Goal: Transaction & Acquisition: Obtain resource

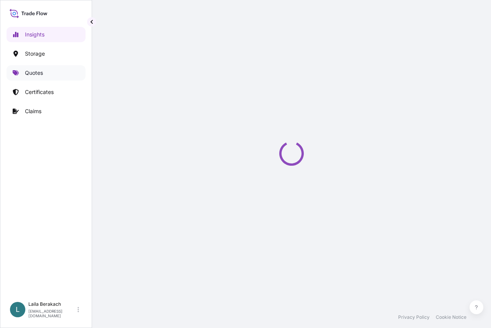
click at [47, 72] on link "Quotes" at bounding box center [46, 72] width 79 height 15
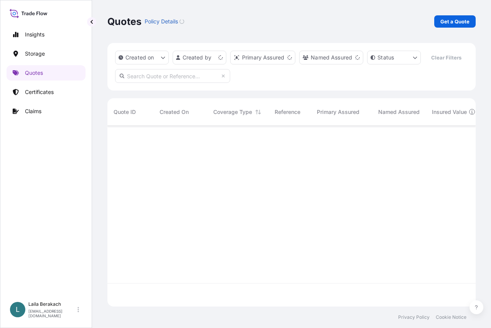
scroll to position [163, 362]
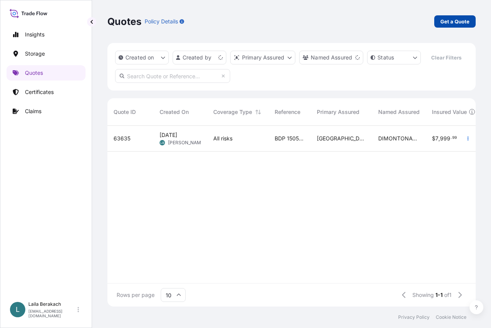
click at [451, 23] on p "Get a Quote" at bounding box center [454, 22] width 29 height 8
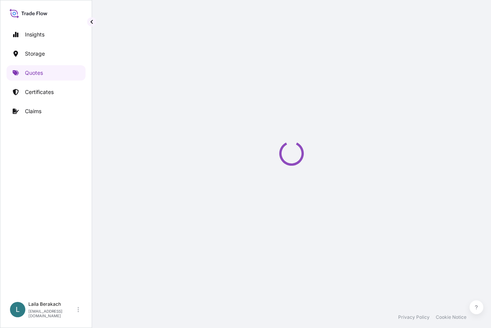
select select "Road / [GEOGRAPHIC_DATA]"
select select "Water"
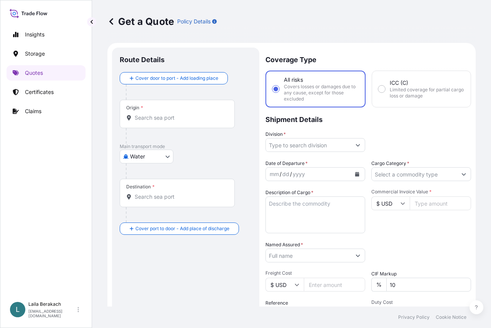
scroll to position [12, 0]
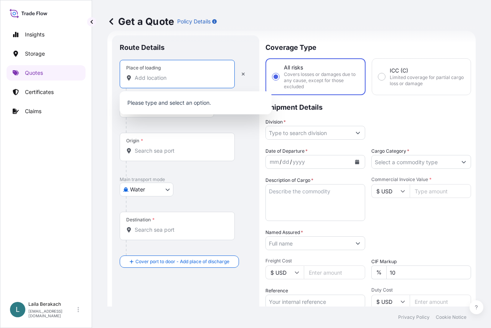
click at [166, 78] on input "Place of loading" at bounding box center [180, 78] width 90 height 8
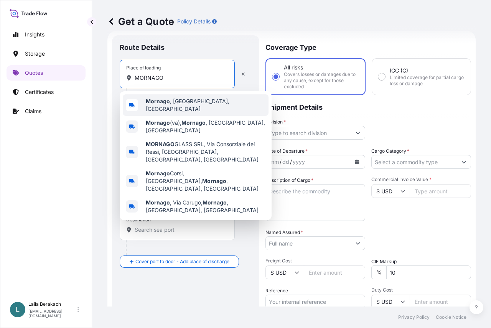
click at [173, 103] on span "Mornago , VA, Italy" at bounding box center [206, 104] width 120 height 15
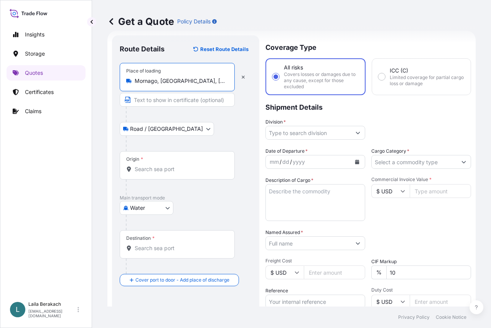
type input "Mornago, VA, Italy"
click at [149, 169] on input "Origin *" at bounding box center [180, 169] width 90 height 8
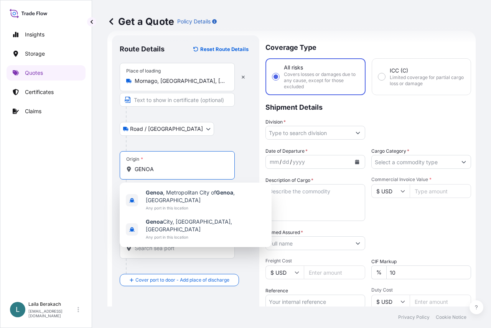
click at [0, 167] on div "Insights Storage Quotes Certificates Claims L Laila Berakach laila.berakach@bdp…" at bounding box center [245, 164] width 491 height 328
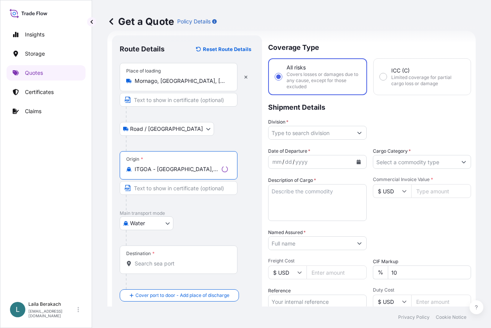
type input "ITGOA - Genova, Italy"
click at [162, 256] on div "Destination *" at bounding box center [179, 259] width 118 height 28
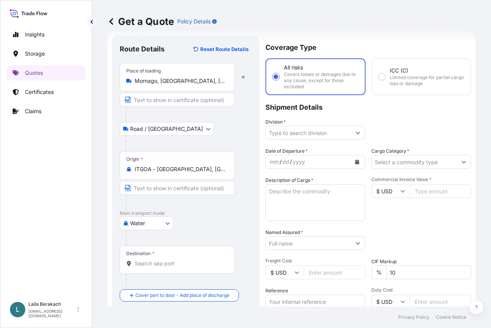
click at [155, 263] on input "Destination *" at bounding box center [180, 264] width 90 height 8
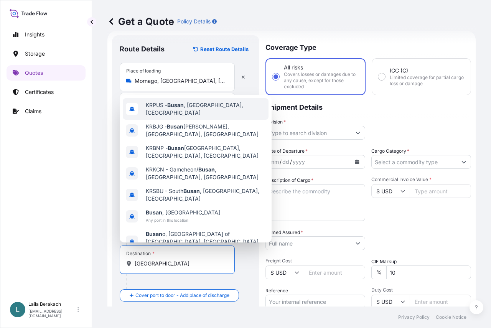
click at [194, 112] on span "KRPUS - Busan , Korea, South" at bounding box center [206, 108] width 120 height 15
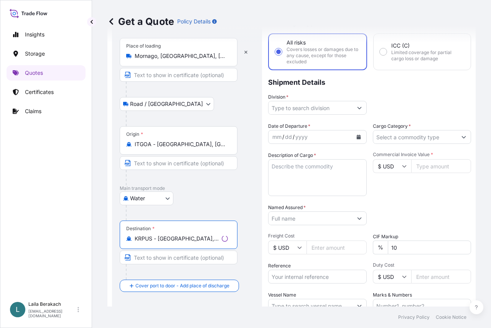
scroll to position [51, 0]
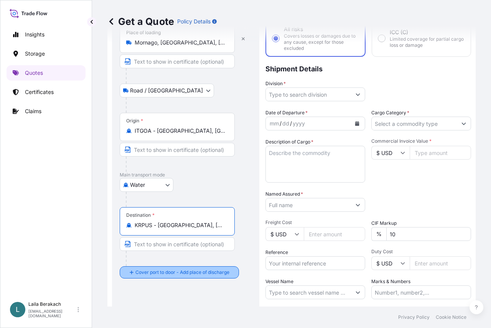
type input "KRPUS - Busan, Korea, South"
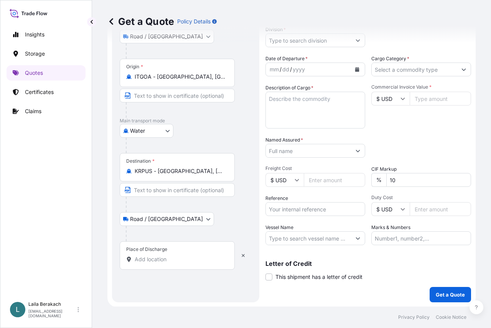
scroll to position [105, 0]
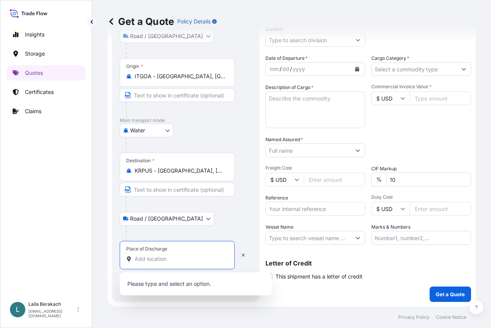
click at [164, 258] on input "Place of Discharge" at bounding box center [180, 259] width 90 height 8
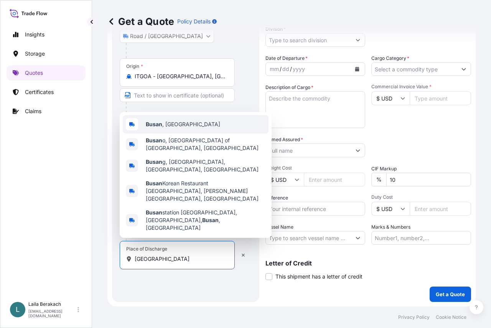
click at [185, 128] on span "Busan , South Korea" at bounding box center [183, 124] width 74 height 8
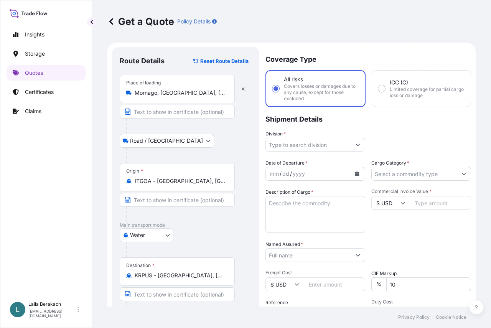
scroll to position [0, 0]
type input "Busan, South Korea"
click at [352, 145] on button "Show suggestions" at bounding box center [358, 145] width 14 height 14
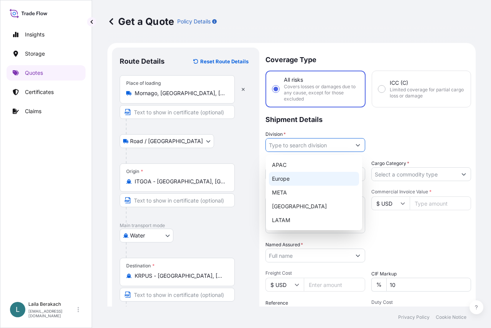
click at [306, 181] on div "Europe" at bounding box center [314, 179] width 90 height 14
type input "Europe"
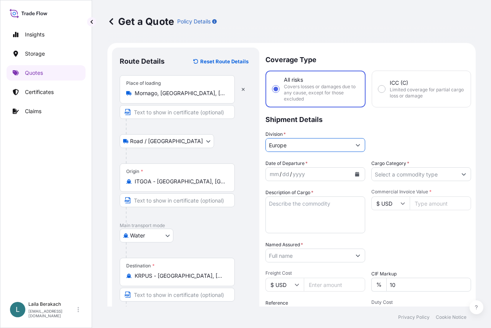
click at [355, 173] on icon "Calendar" at bounding box center [357, 174] width 5 height 5
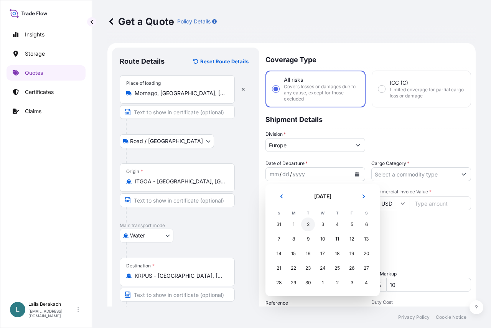
click at [308, 223] on div "2" at bounding box center [308, 224] width 14 height 14
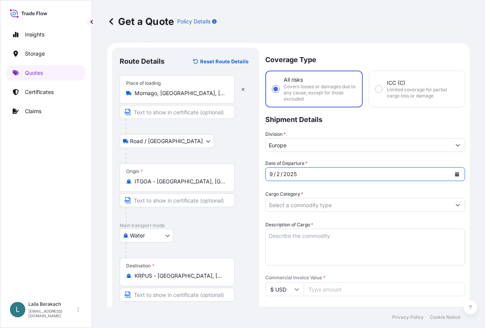
click at [416, 198] on input "Cargo Category *" at bounding box center [358, 205] width 185 height 14
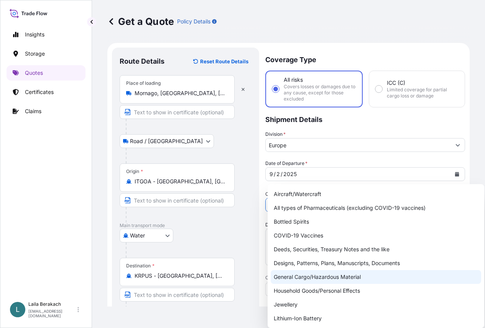
click at [339, 273] on div "General Cargo/Hazardous Material" at bounding box center [376, 277] width 210 height 14
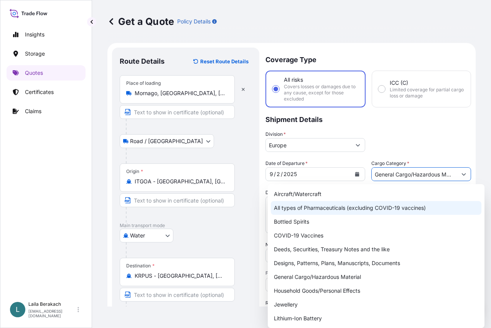
click at [317, 209] on div "All types of Pharmaceuticals (excluding COVID-19 vaccines)" at bounding box center [376, 208] width 210 height 14
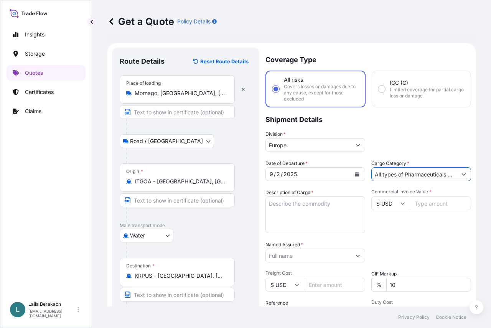
click at [391, 175] on input "All types of Pharmaceuticals (excluding COVID-19 vaccines)" at bounding box center [414, 174] width 85 height 14
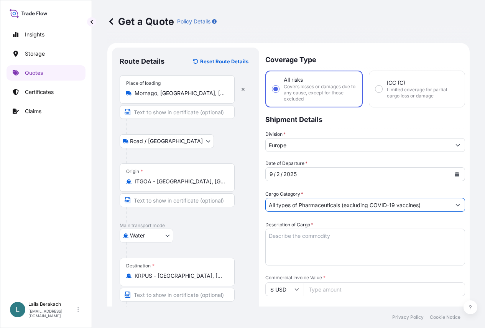
click at [457, 198] on button "Show suggestions" at bounding box center [458, 205] width 14 height 14
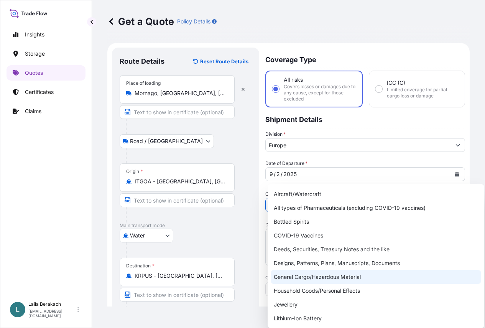
click at [314, 278] on div "General Cargo/Hazardous Material" at bounding box center [376, 277] width 210 height 14
type input "General Cargo/Hazardous Material"
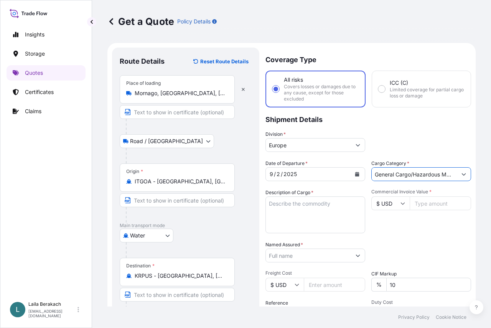
drag, startPoint x: 309, startPoint y: 223, endPoint x: 304, endPoint y: 219, distance: 6.6
click at [308, 222] on textarea "Description of Cargo *" at bounding box center [315, 214] width 100 height 37
click at [301, 209] on textarea "FCL / FCL 1X40BX" at bounding box center [315, 214] width 100 height 37
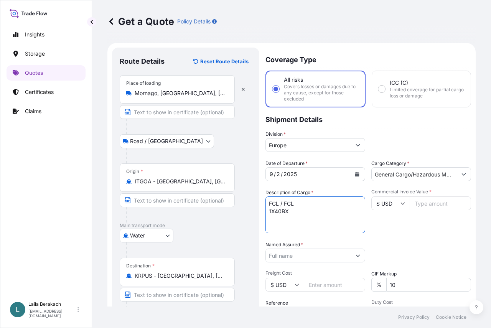
paste textarea "TCKU4403094"
click at [332, 224] on textarea "FCL / FCL 1X40BX TCKU4403094 SEAL 1400TIM . FLOCKED MATERIAL" at bounding box center [315, 214] width 100 height 37
drag, startPoint x: 329, startPoint y: 221, endPoint x: 320, endPoint y: 223, distance: 9.4
click at [329, 222] on textarea "FCL / FCL 1X40BX TCKU4403094 SEAL 1400TIM . FLOCKED MATERIALS" at bounding box center [315, 214] width 100 height 37
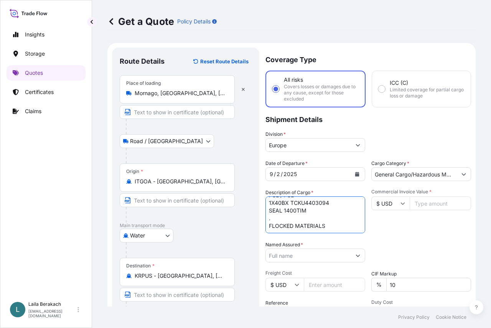
paste textarea "PO MT-OFR-DMT-250610-01 (FOR WY)"
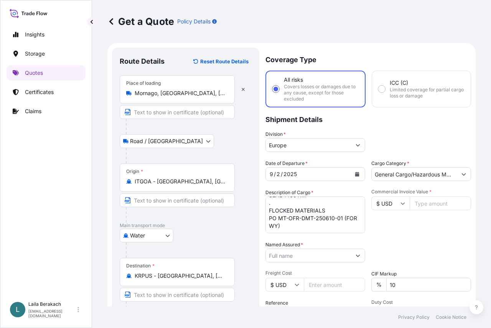
click at [323, 225] on textarea "FCL / FCL 1X40BX TCKU4403094 SEAL 1400TIM . FLOCKED MATERIALS PO MT-OFR-DMT-250…" at bounding box center [315, 214] width 100 height 37
paste textarea "PO MT-OFR-DMT-250808-01 (FOR WY )"
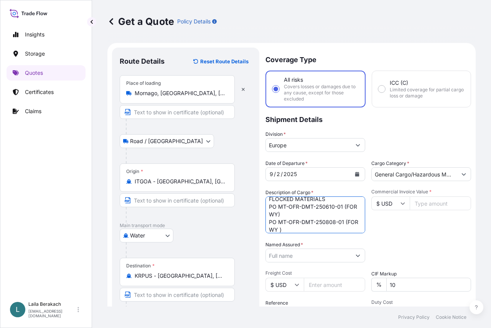
scroll to position [43, 0]
click at [306, 220] on textarea "FCL / FCL 1X40BX TCKU4403094 SEAL 1400TIM . FLOCKED MATERIALS PO MT-OFR-DMT-250…" at bounding box center [315, 214] width 100 height 37
paste textarea "PO MT-OFR-DMT-250610-01 (FOR SD+TY )"
click at [311, 232] on textarea "FCL / FCL 1X40BX TCKU4403094 SEAL 1400TIM . FLOCKED MATERIALS PO MT-OFR-DMT-250…" at bounding box center [315, 214] width 100 height 37
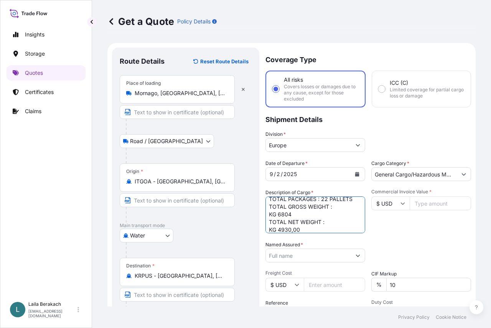
click at [299, 210] on textarea "FCL / FCL 1X40BX TCKU4403094 SEAL 1400TIM . FLOCKED MATERIALS PO MT-OFR-DMT-250…" at bounding box center [315, 214] width 100 height 37
type textarea "FCL / FCL 1X40BX TCKU4403094 SEAL 1400TIM . FLOCKED MATERIALS PO MT-OFR-DMT-250…"
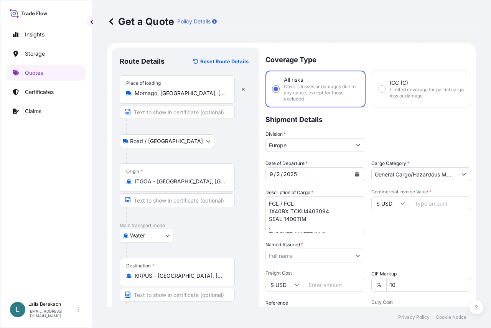
click at [400, 202] on icon at bounding box center [402, 203] width 5 height 5
click at [390, 136] on div "₩ KRW" at bounding box center [388, 128] width 32 height 15
type input "₩ KRW"
click at [437, 200] on input "Commercial Invoice Value *" at bounding box center [439, 203] width 61 height 14
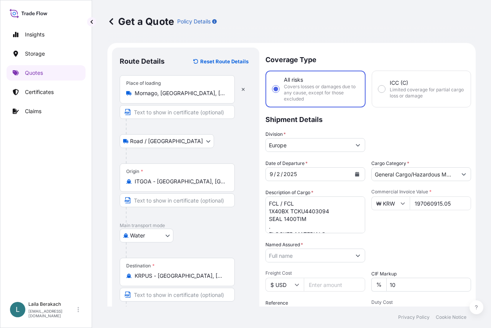
click at [419, 203] on input "197060915.05" at bounding box center [439, 203] width 61 height 14
type input "197060915.05"
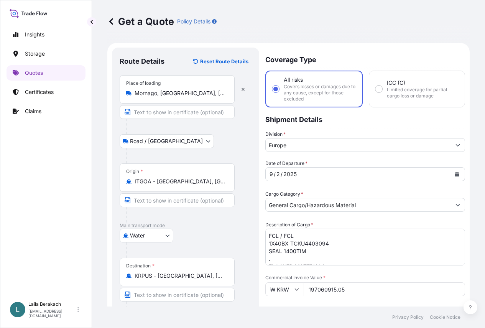
click at [327, 313] on input "Named Assured *" at bounding box center [358, 320] width 185 height 14
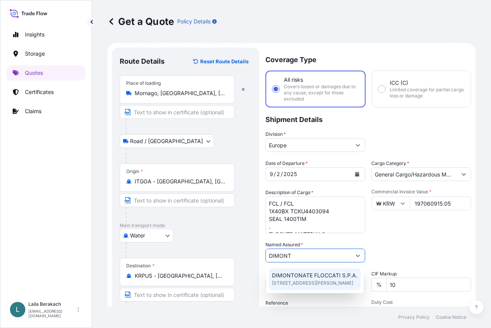
click at [314, 272] on span "DIMONTONATE FLOCCATI S.P.A." at bounding box center [314, 275] width 85 height 8
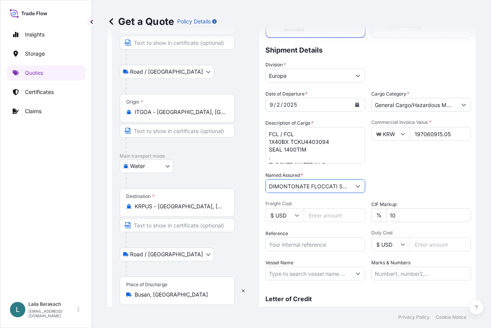
scroll to position [77, 0]
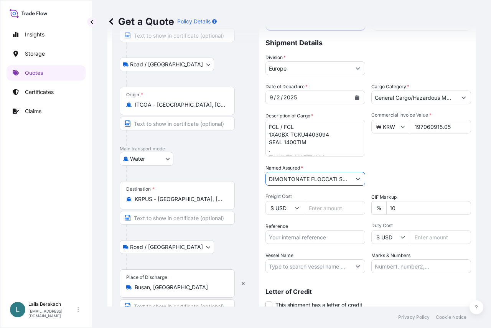
type input "DIMONTONATE FLOCCATI S.P.A."
click at [332, 239] on input "Reference" at bounding box center [315, 237] width 100 height 14
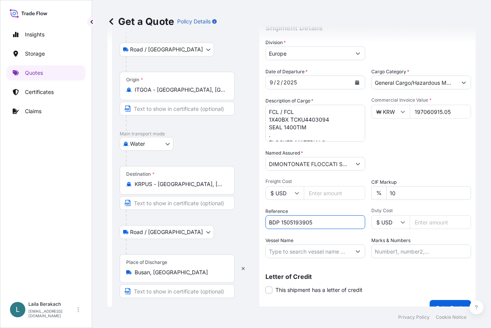
scroll to position [105, 0]
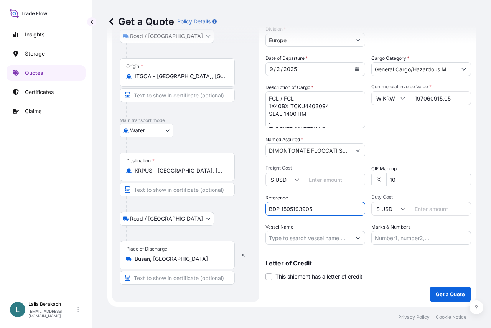
type input "BDP 1505193905"
click at [319, 242] on input "Vessel Name" at bounding box center [308, 238] width 85 height 14
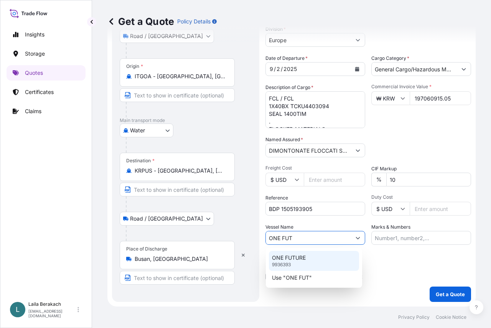
click at [304, 256] on p "ONE FUTURE" at bounding box center [289, 258] width 34 height 8
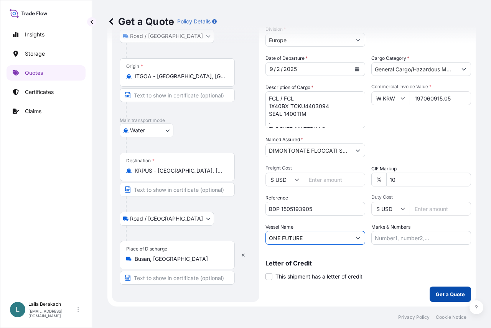
type input "ONE FUTURE"
click at [442, 294] on p "Get a Quote" at bounding box center [450, 294] width 29 height 8
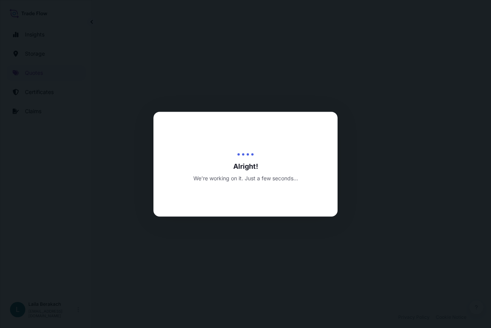
select select "Road / Inland"
select select "Water"
select select "Road / Inland"
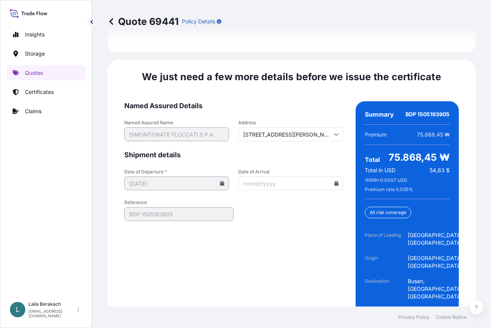
scroll to position [1277, 0]
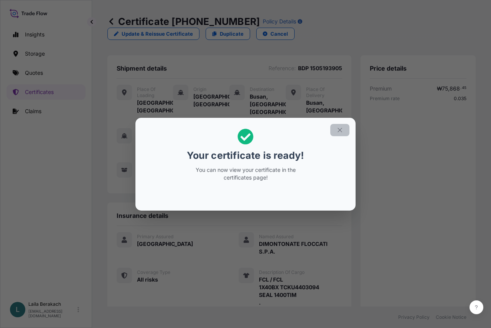
click at [340, 127] on icon "button" at bounding box center [339, 130] width 7 height 7
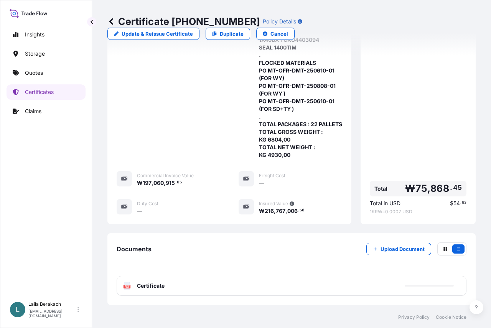
scroll to position [303, 0]
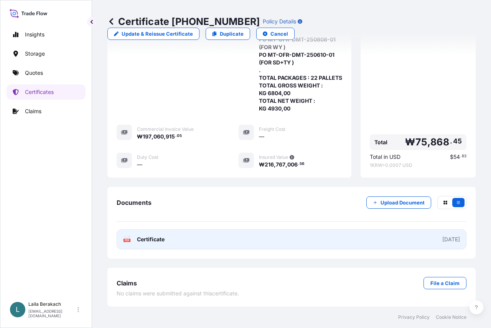
click at [235, 247] on link "PDF Certificate 2025-09-11" at bounding box center [292, 239] width 350 height 20
